Goal: Task Accomplishment & Management: Manage account settings

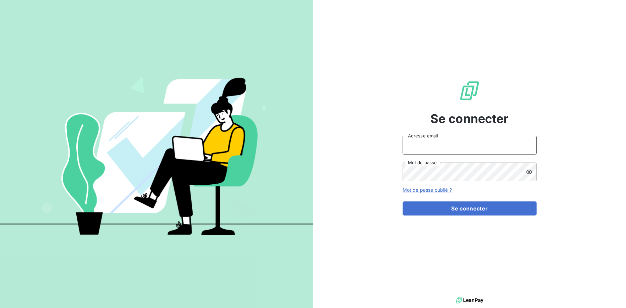
click at [430, 148] on input "Adresse email" at bounding box center [470, 145] width 134 height 19
type input "[EMAIL_ADDRESS][DOMAIN_NAME]"
click at [403, 201] on button "Se connecter" at bounding box center [470, 208] width 134 height 14
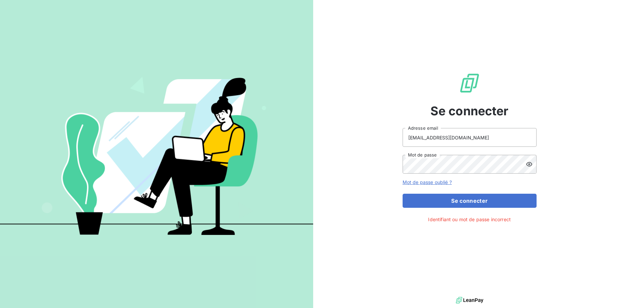
click at [528, 162] on icon at bounding box center [529, 164] width 7 height 7
click at [403, 194] on button "Se connecter" at bounding box center [470, 201] width 134 height 14
